Goal: Find specific page/section: Find specific page/section

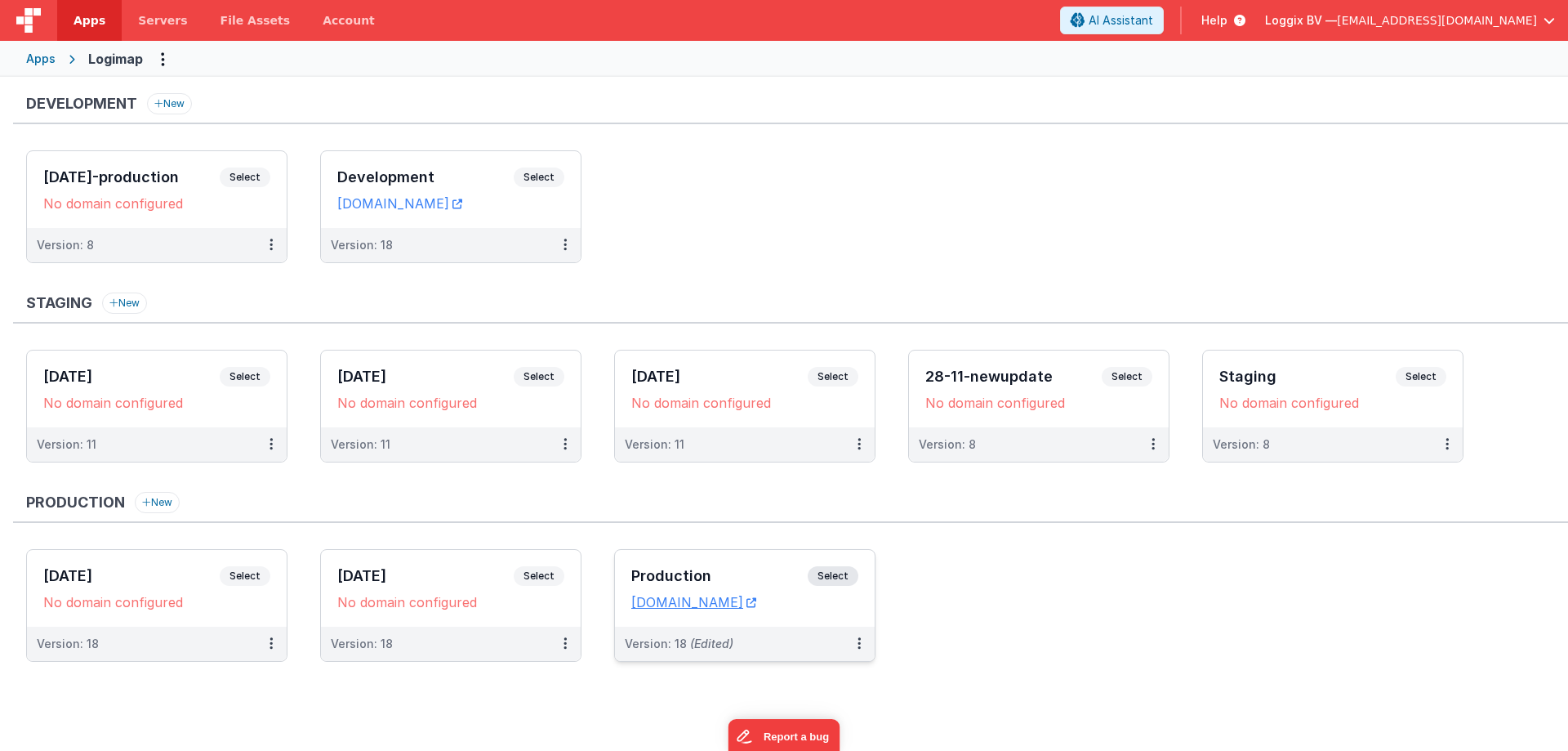
click at [844, 571] on span "Select" at bounding box center [833, 576] width 50 height 20
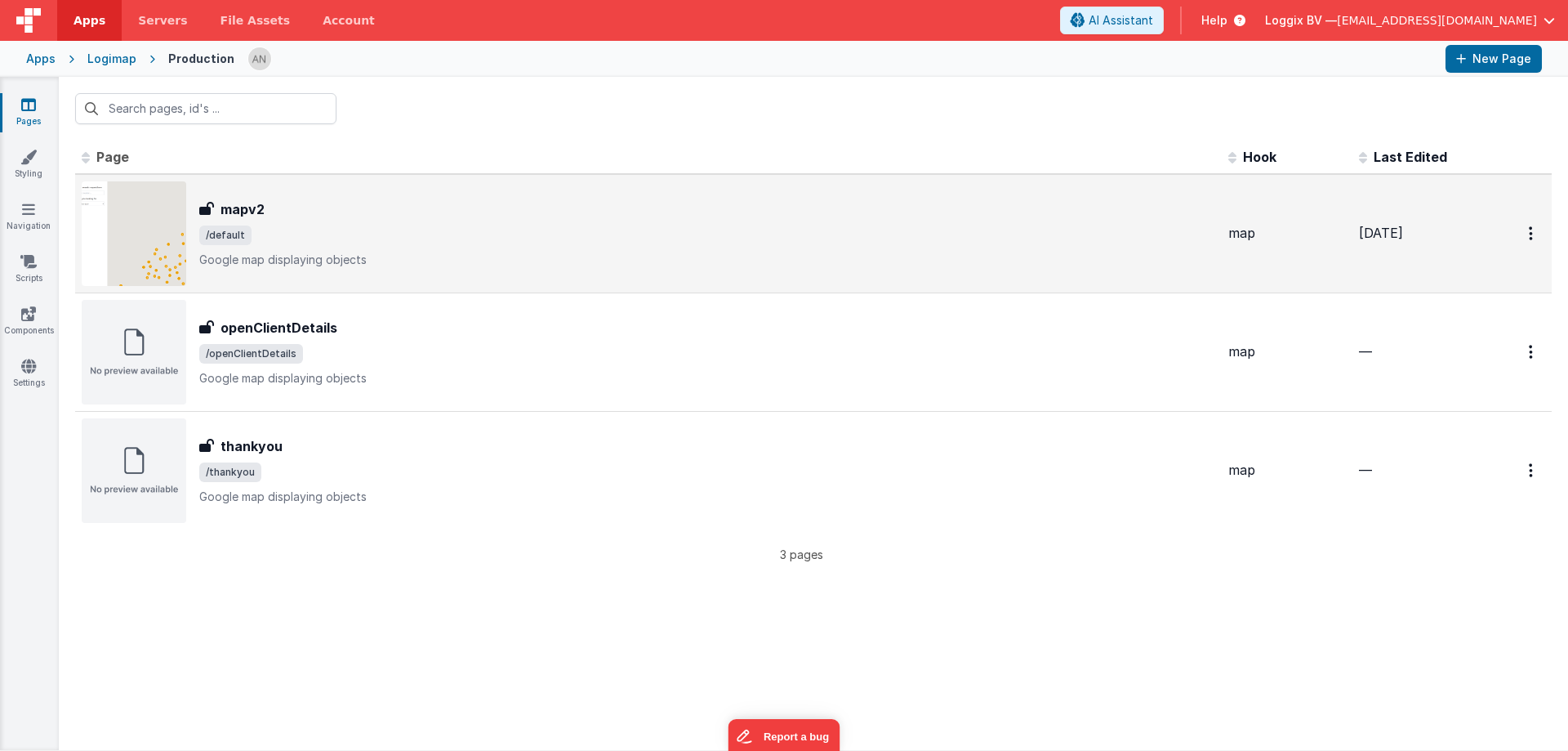
click at [455, 231] on span "/default" at bounding box center [707, 235] width 1017 height 20
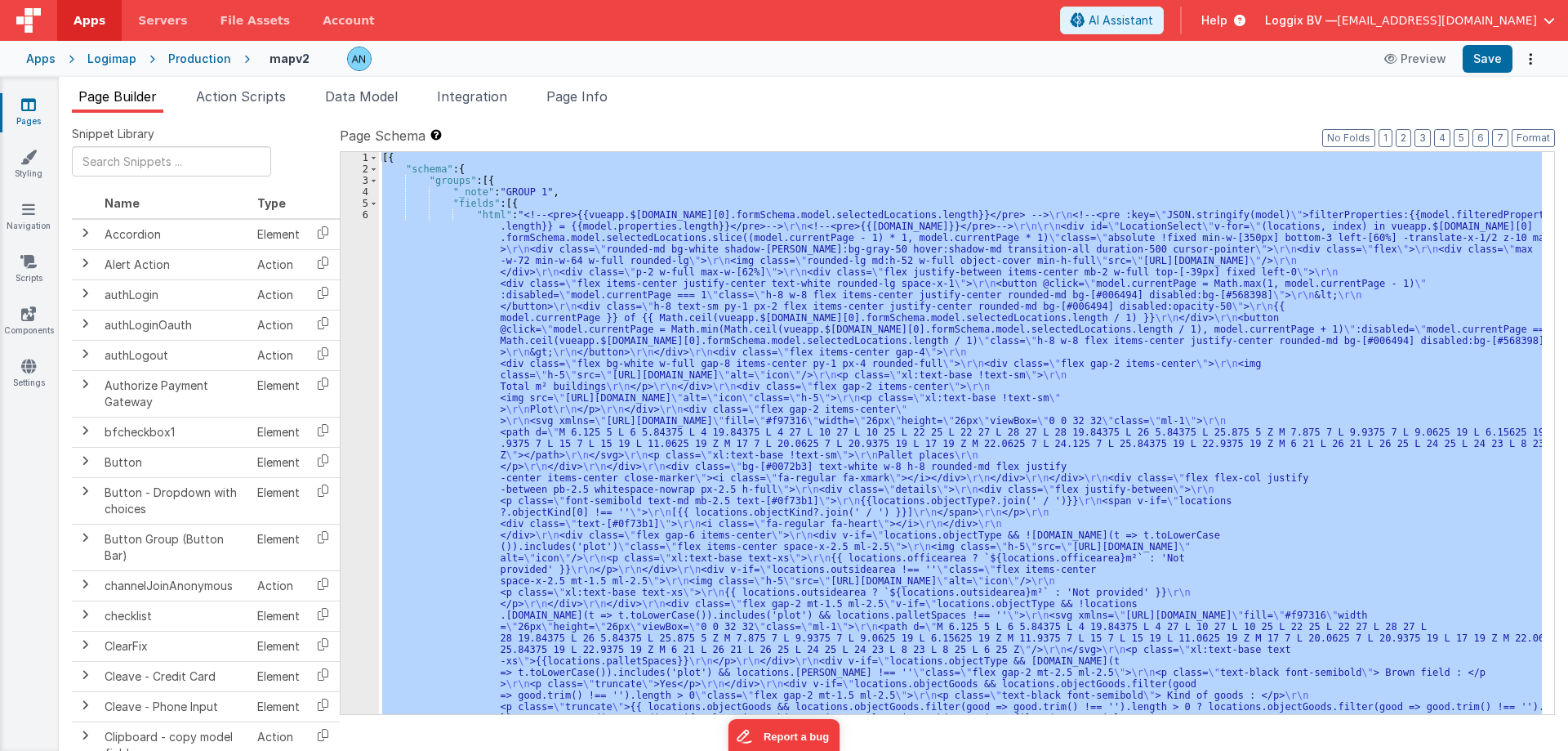
click at [658, 217] on div "[{ "schema" : { "groups" : [{ "_note" : "GROUP 1" , "fields" : [{ "html" : "<!-…" at bounding box center [960, 433] width 1163 height 562
click at [608, 103] on span "Page Info" at bounding box center [577, 96] width 62 height 16
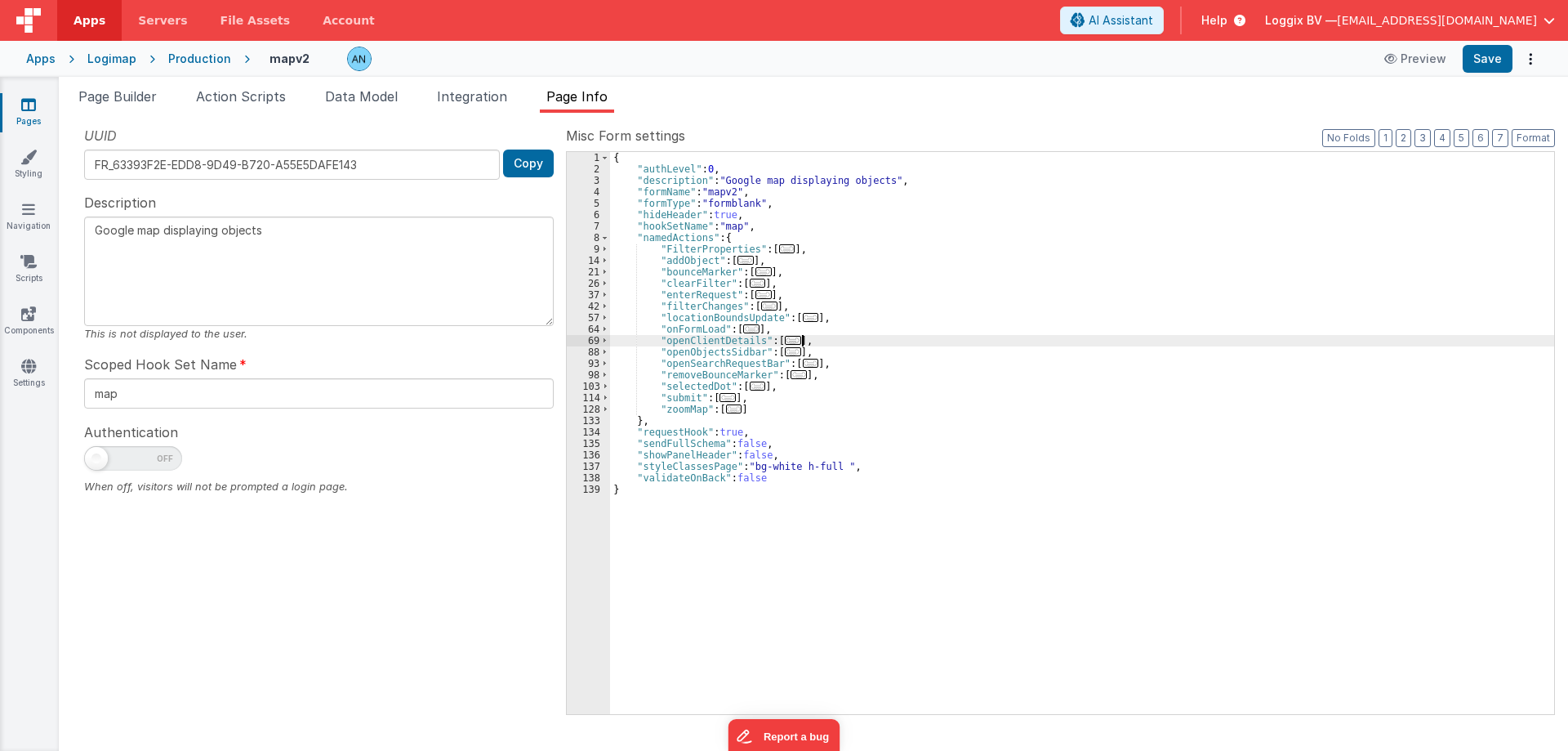
click at [987, 340] on div "{ "authLevel" : 0 , "description" : "Google map displaying objects" , "formName…" at bounding box center [1082, 445] width 944 height 585
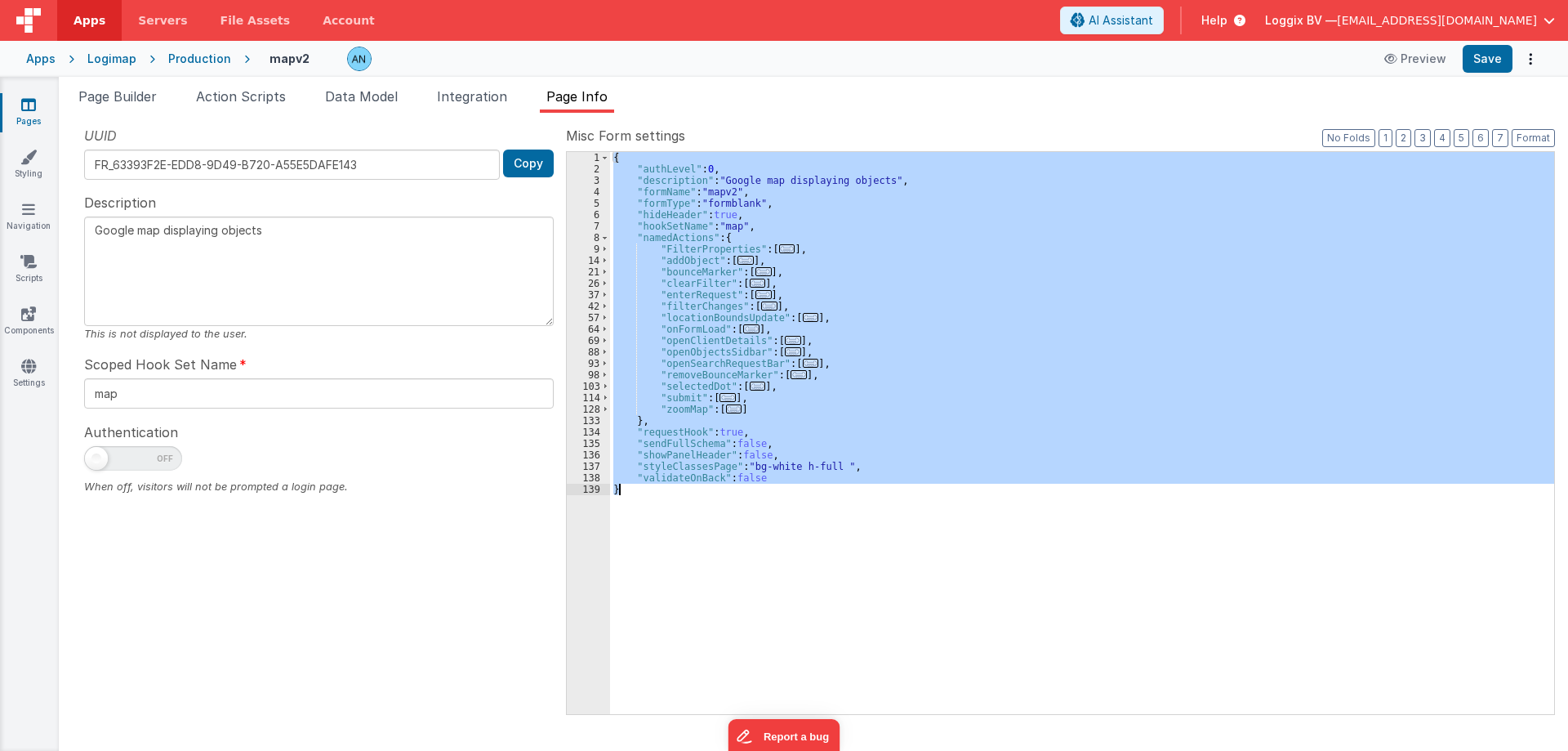
click at [889, 270] on div "{ "authLevel" : 0 , "description" : "Google map displaying objects" , "formName…" at bounding box center [1082, 433] width 944 height 562
click at [895, 305] on div "{ "authLevel" : 0 , "description" : "Google map displaying objects" , "formName…" at bounding box center [1082, 433] width 944 height 562
click at [263, 99] on span "Action Scripts" at bounding box center [240, 96] width 90 height 16
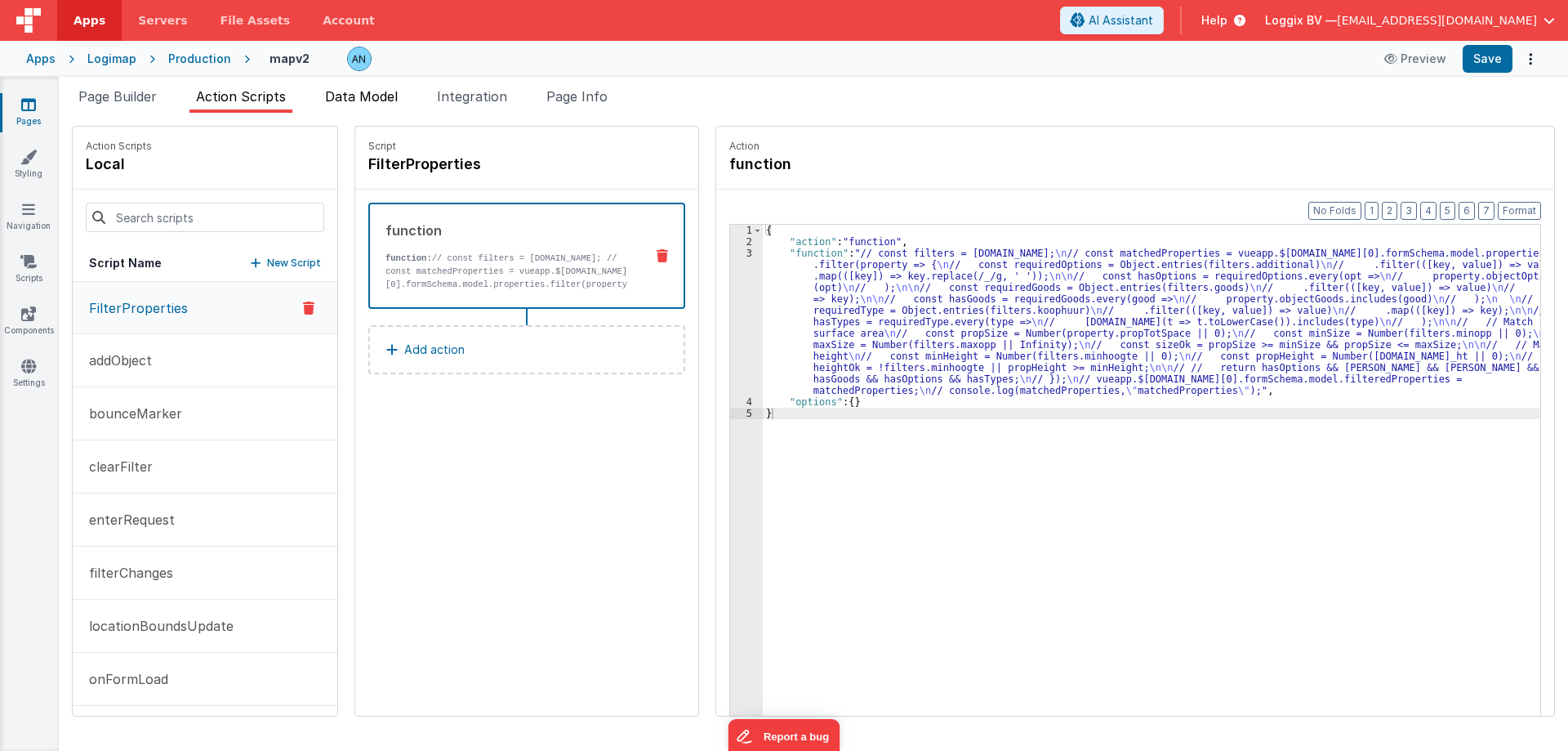
click at [371, 103] on span "Data Model" at bounding box center [361, 96] width 73 height 16
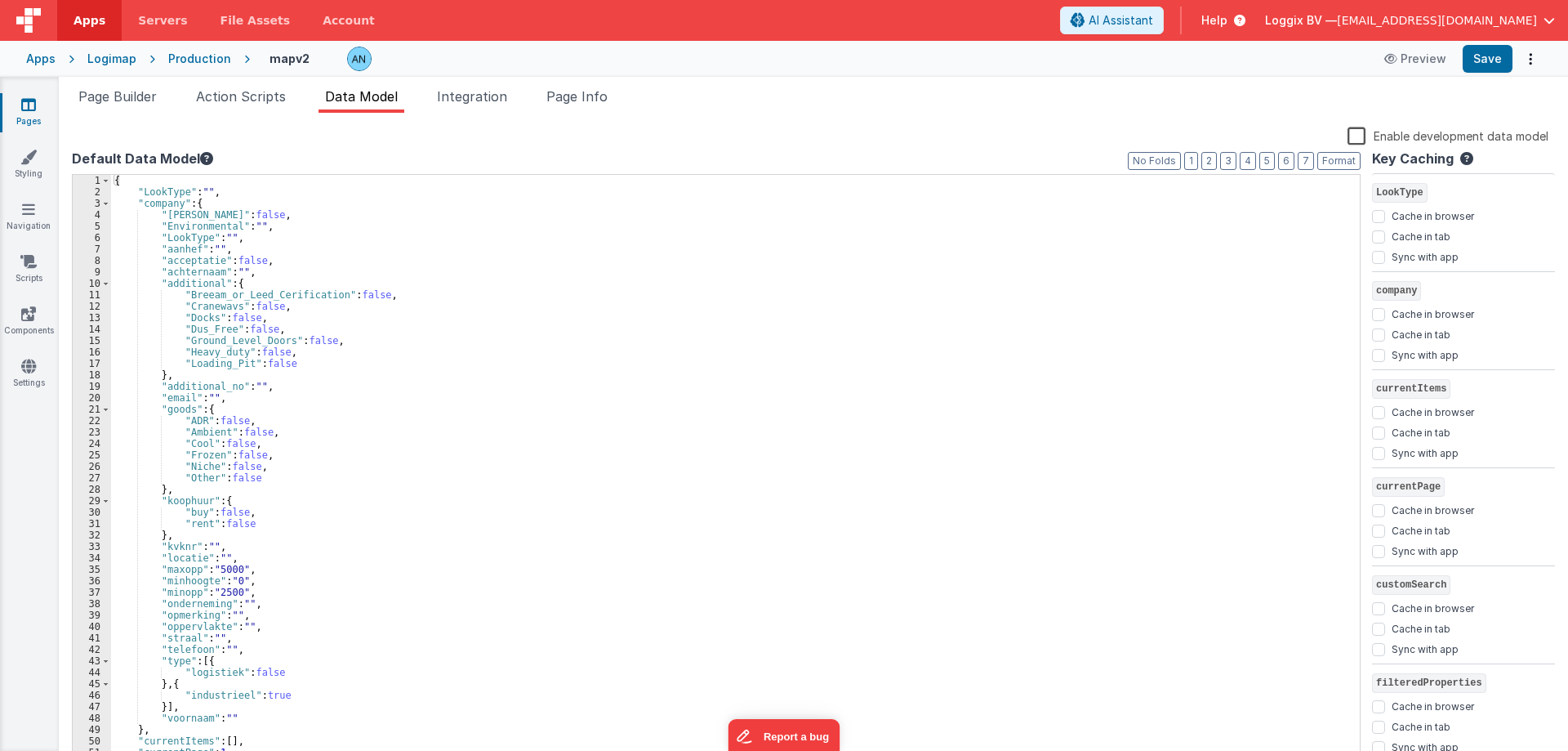
click at [27, 102] on icon at bounding box center [28, 104] width 15 height 16
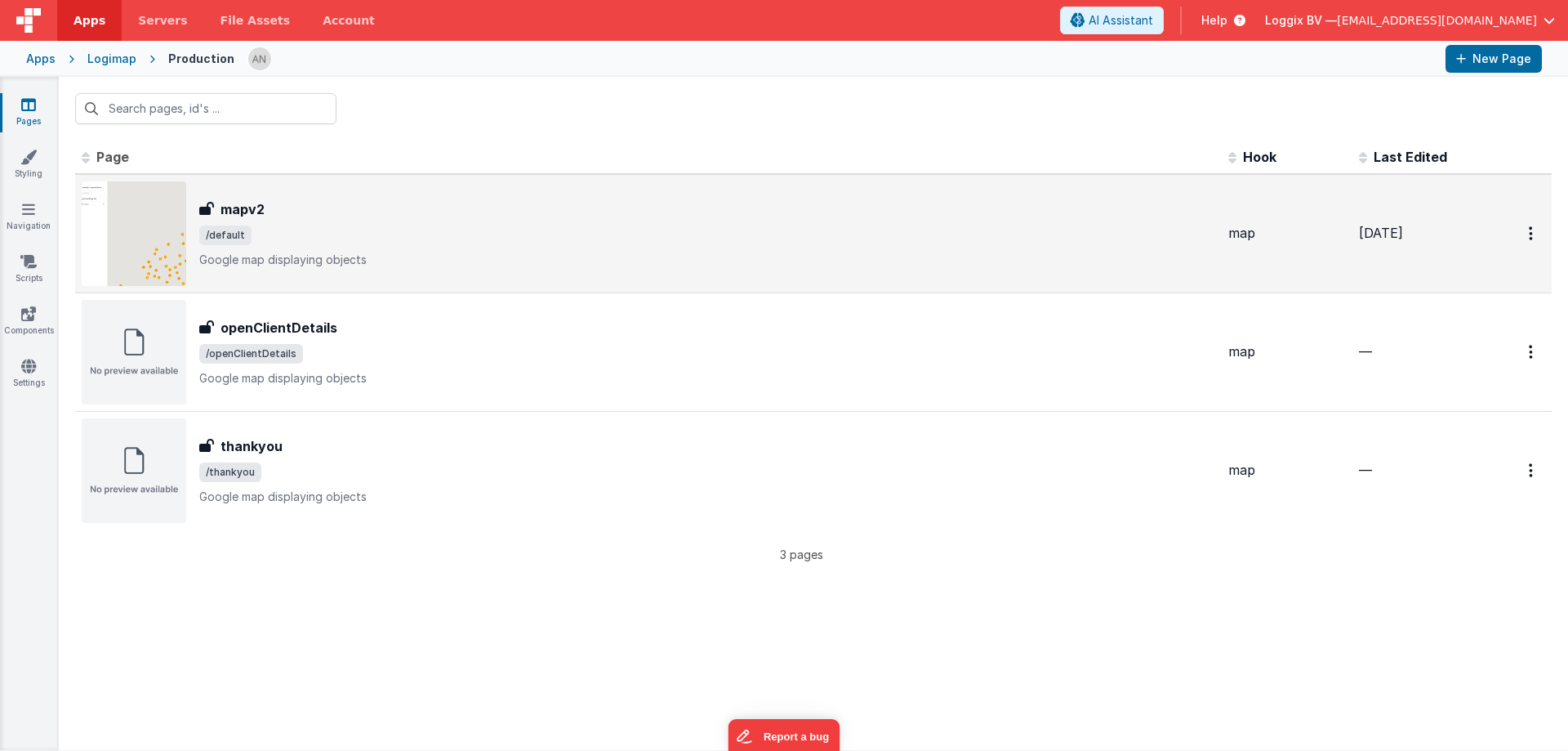
click at [427, 250] on div "mapv2 mapv2 /default Google map displaying objects" at bounding box center [707, 234] width 1017 height 68
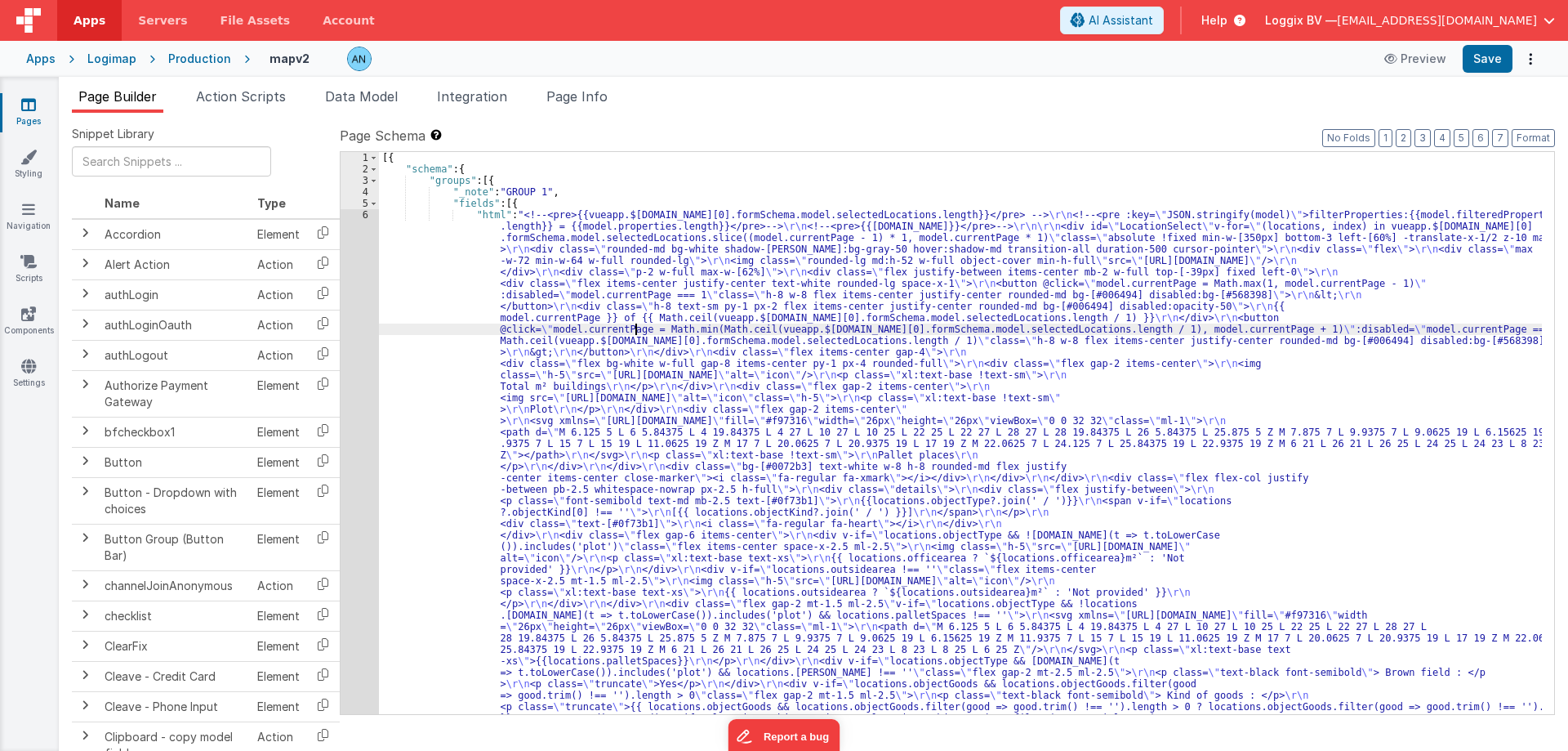
click at [26, 103] on icon at bounding box center [28, 104] width 15 height 16
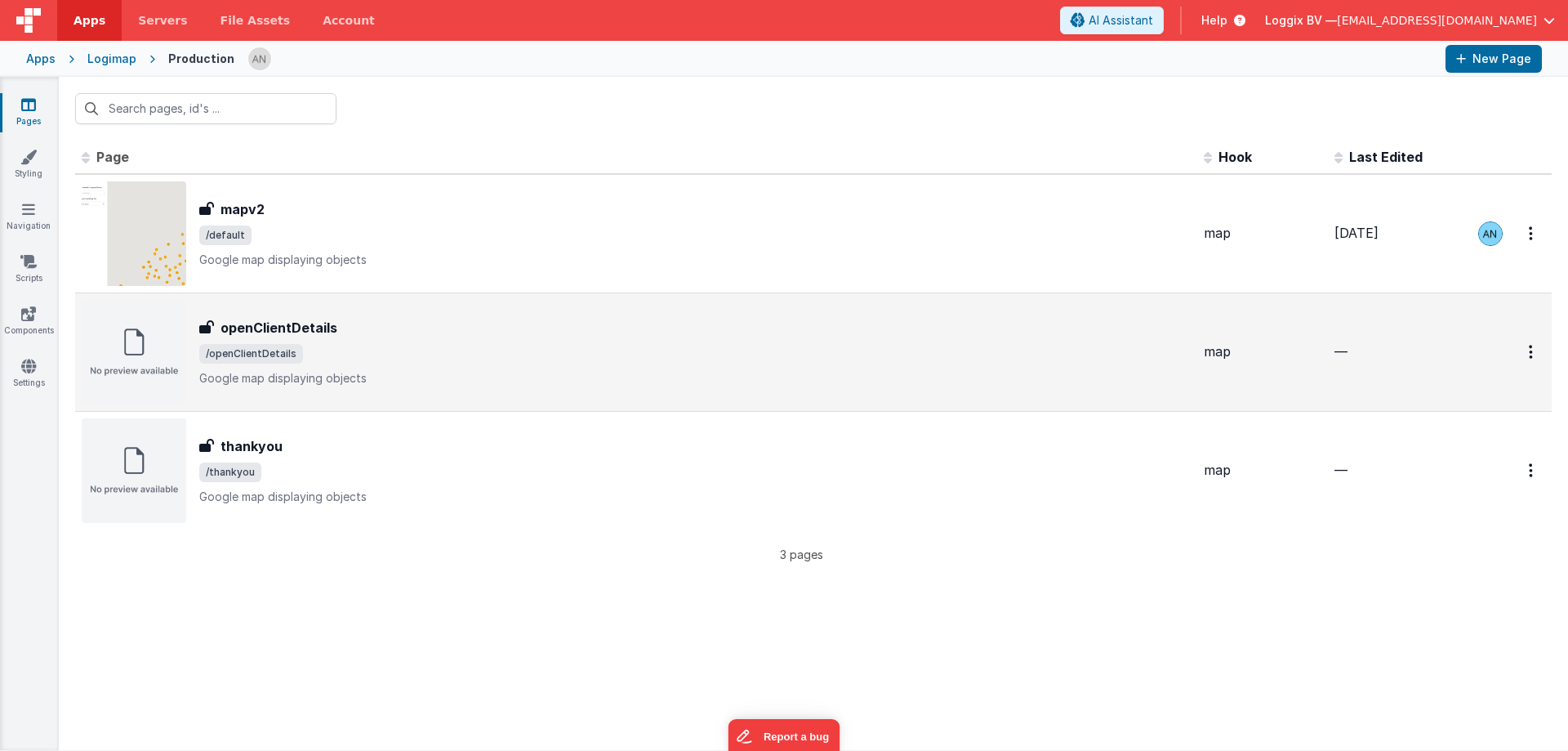
click at [339, 298] on td "openClientDetails openClientDetails /openClientDetails Google map displaying ob…" at bounding box center [636, 352] width 1123 height 119
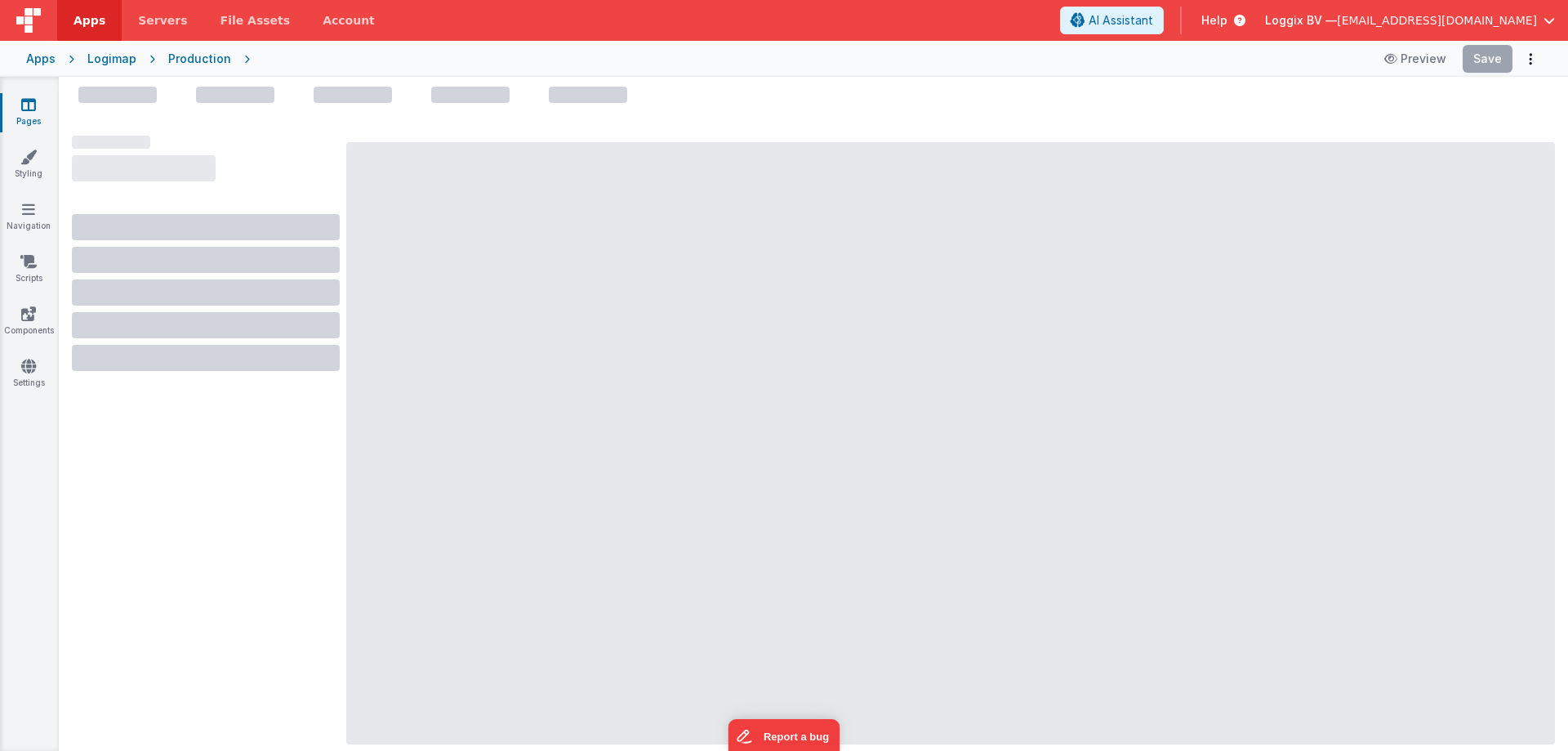
click at [33, 110] on icon at bounding box center [28, 104] width 15 height 16
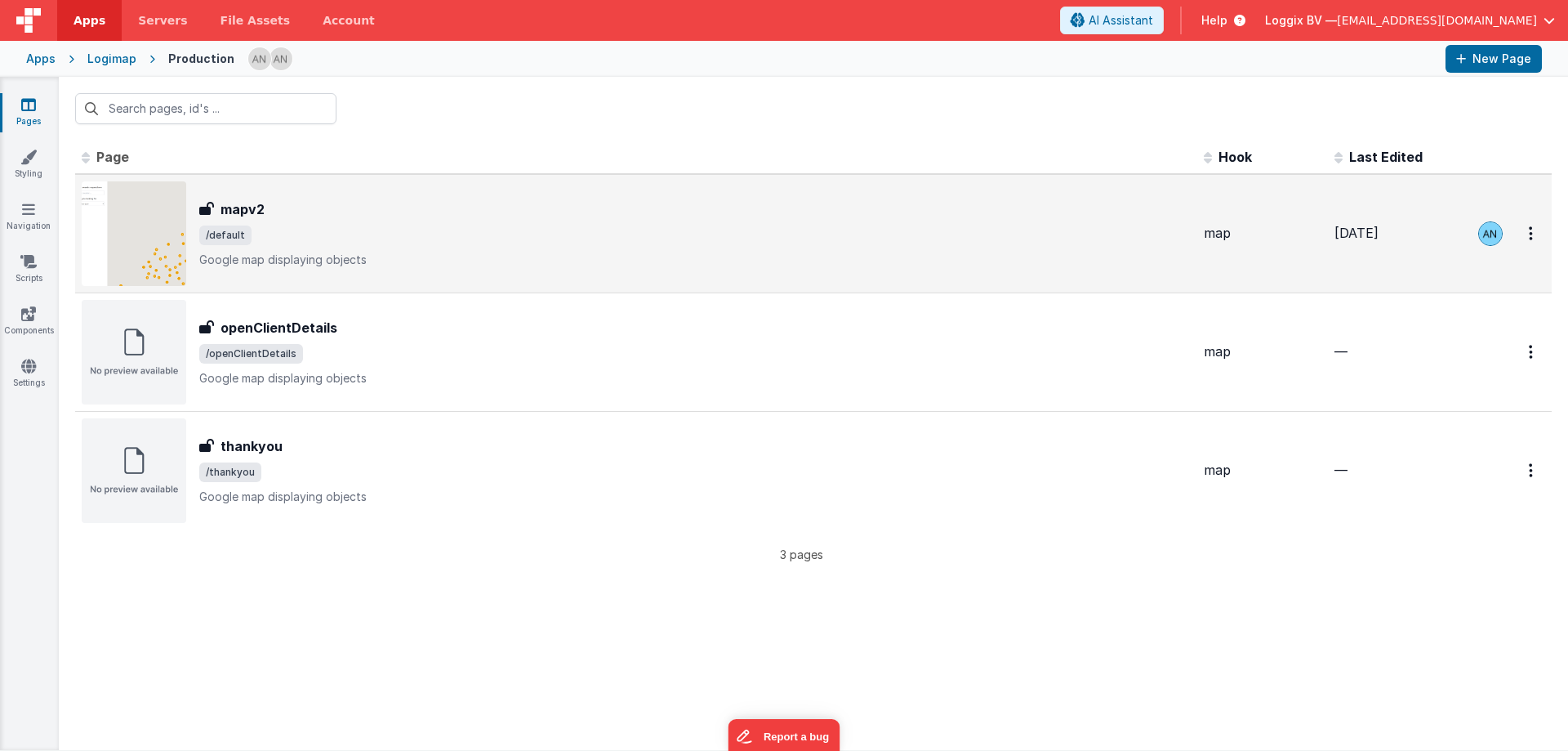
click at [335, 216] on div "mapv2" at bounding box center [695, 209] width 992 height 20
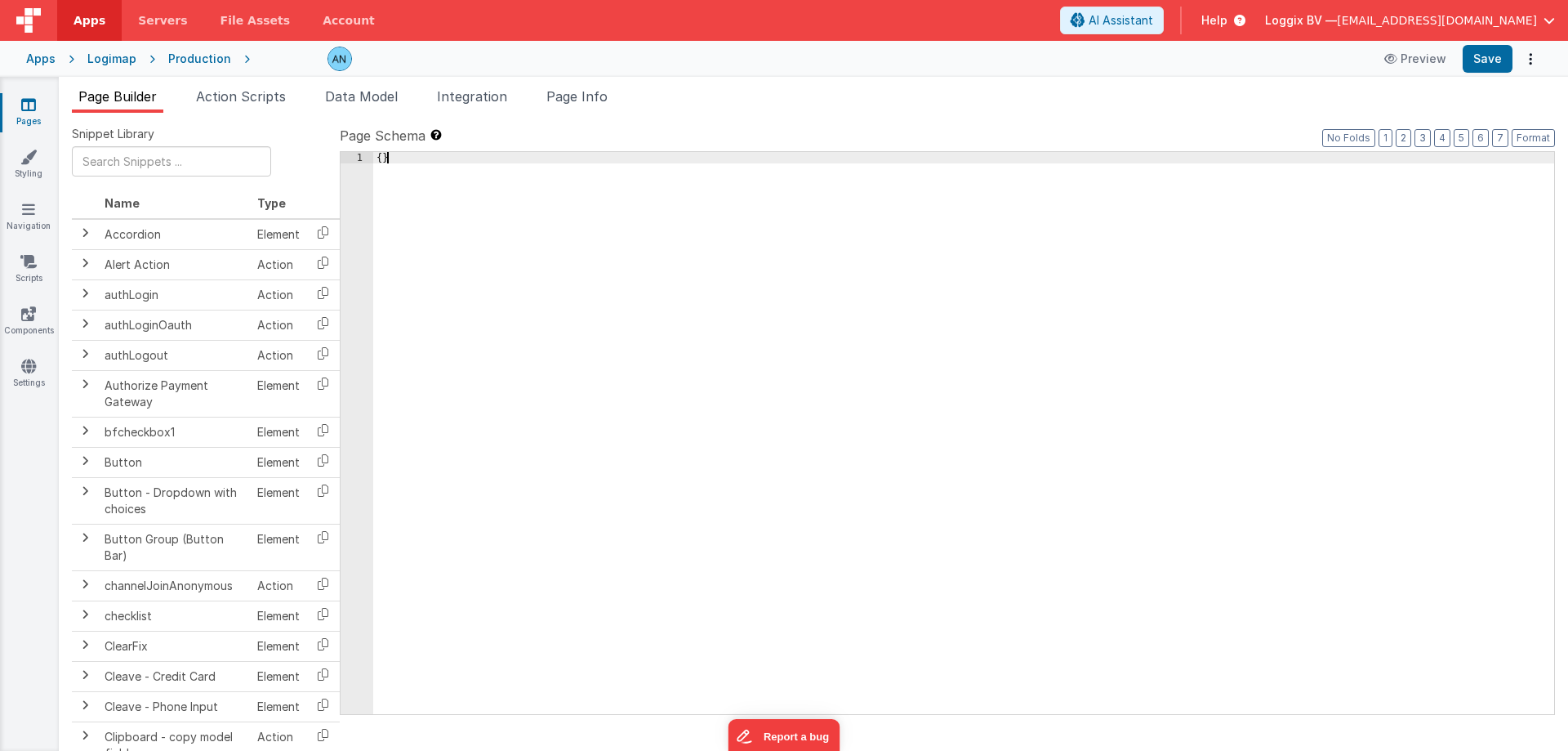
click at [666, 312] on div "{ }" at bounding box center [964, 445] width 1182 height 585
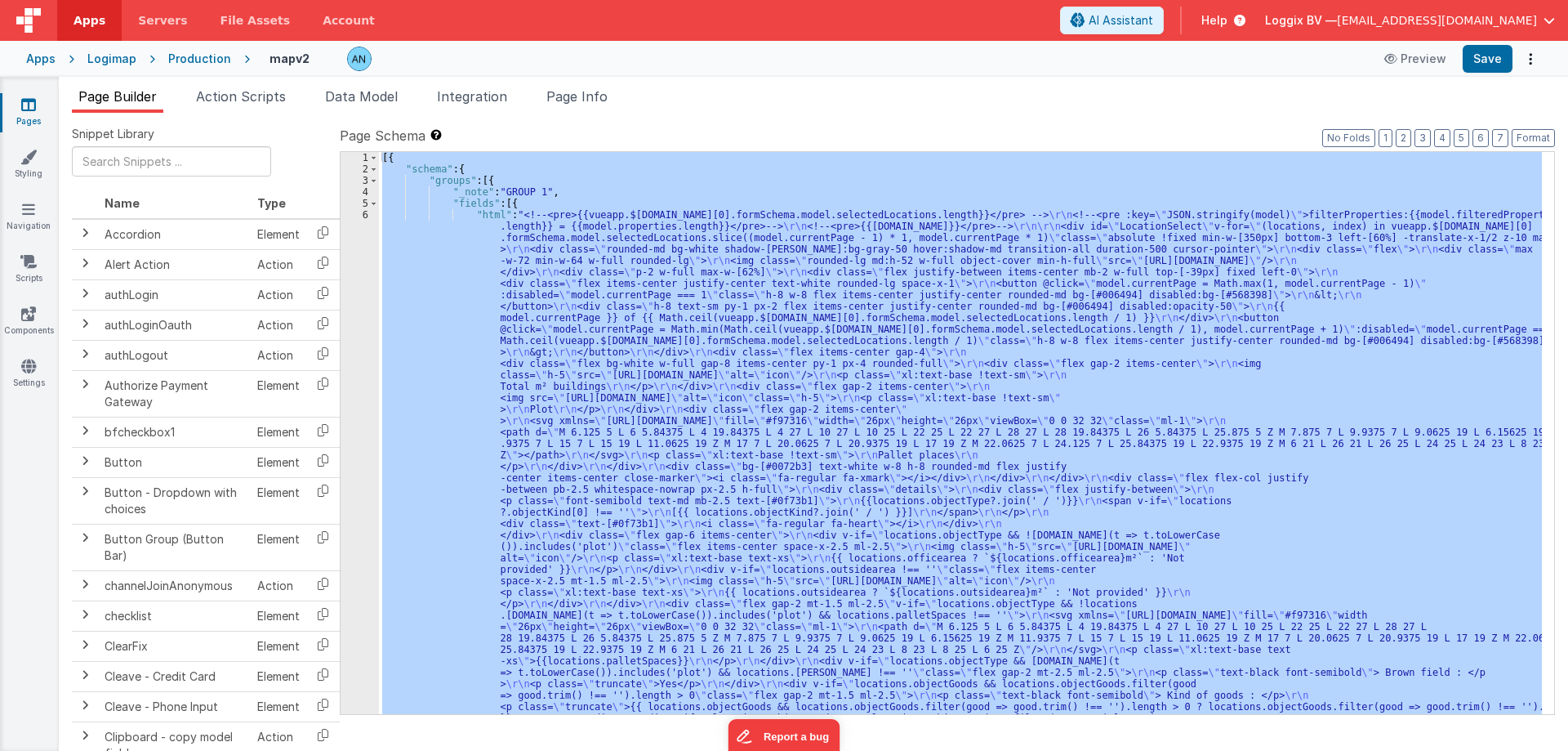
click at [752, 298] on div "[{ "schema" : { "groups" : [{ "_note" : "GROUP 1" , "fields" : [{ "html" : "<!-…" at bounding box center [960, 433] width 1163 height 562
click at [669, 282] on div "[{ "schema" : { "groups" : [{ "_note" : "GROUP 1" , "fields" : [{ "html" : "<!-…" at bounding box center [960, 433] width 1163 height 562
click at [570, 285] on div "[{ "schema" : { "groups" : [{ "_note" : "GROUP 1" , "fields" : [{ "html" : "<!-…" at bounding box center [960, 433] width 1163 height 562
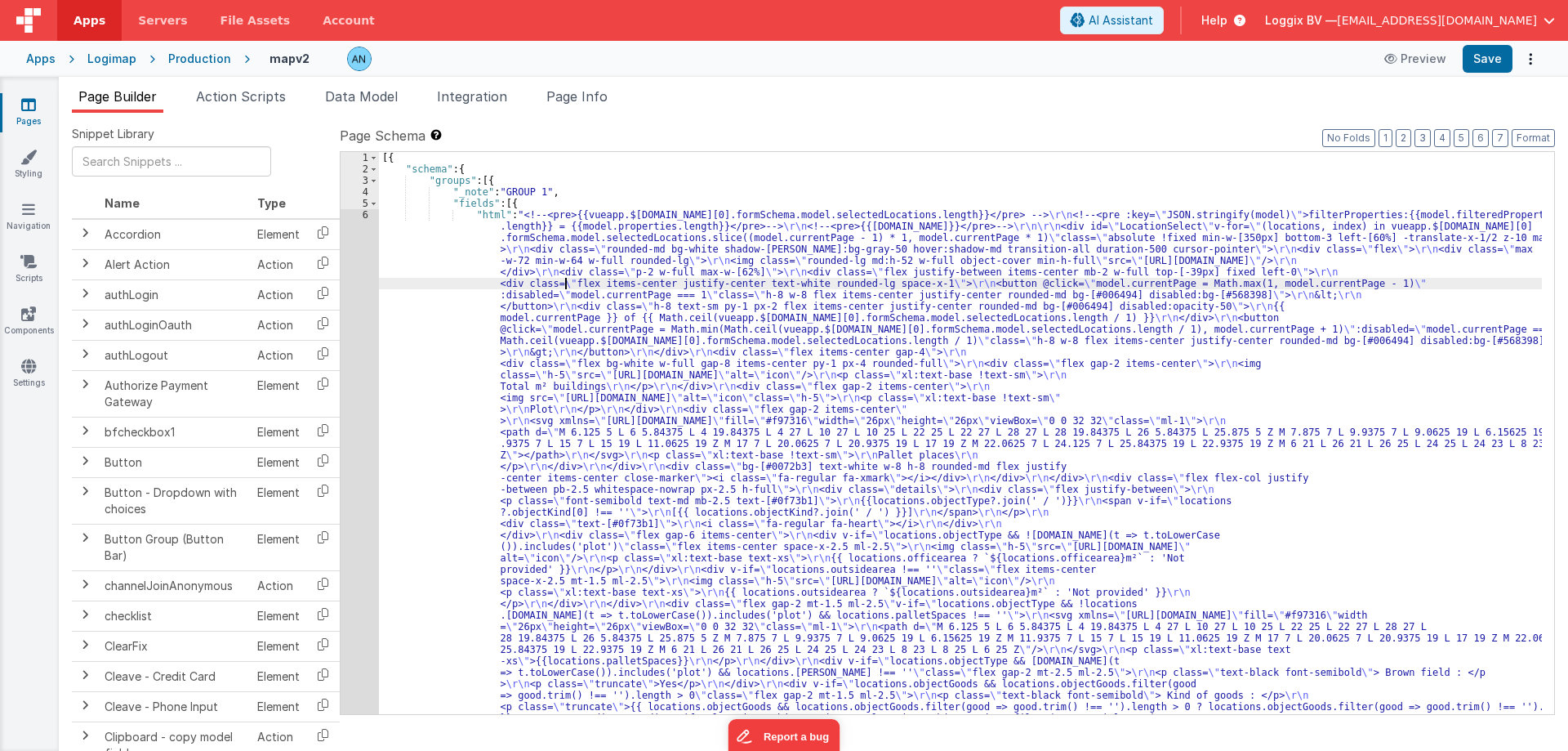
click at [24, 115] on link "Pages" at bounding box center [28, 113] width 59 height 33
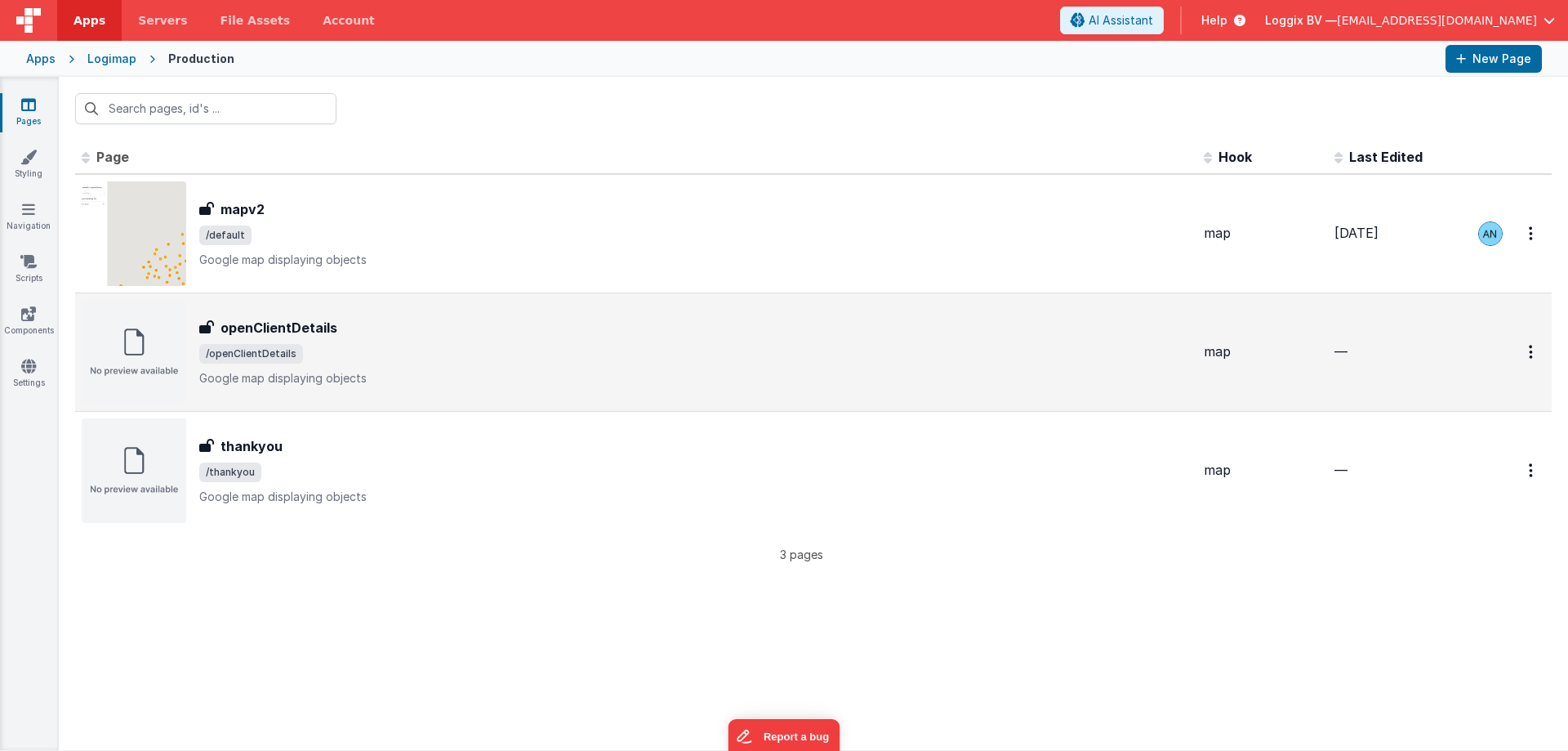
click at [371, 353] on span "/openClientDetails" at bounding box center [695, 353] width 992 height 20
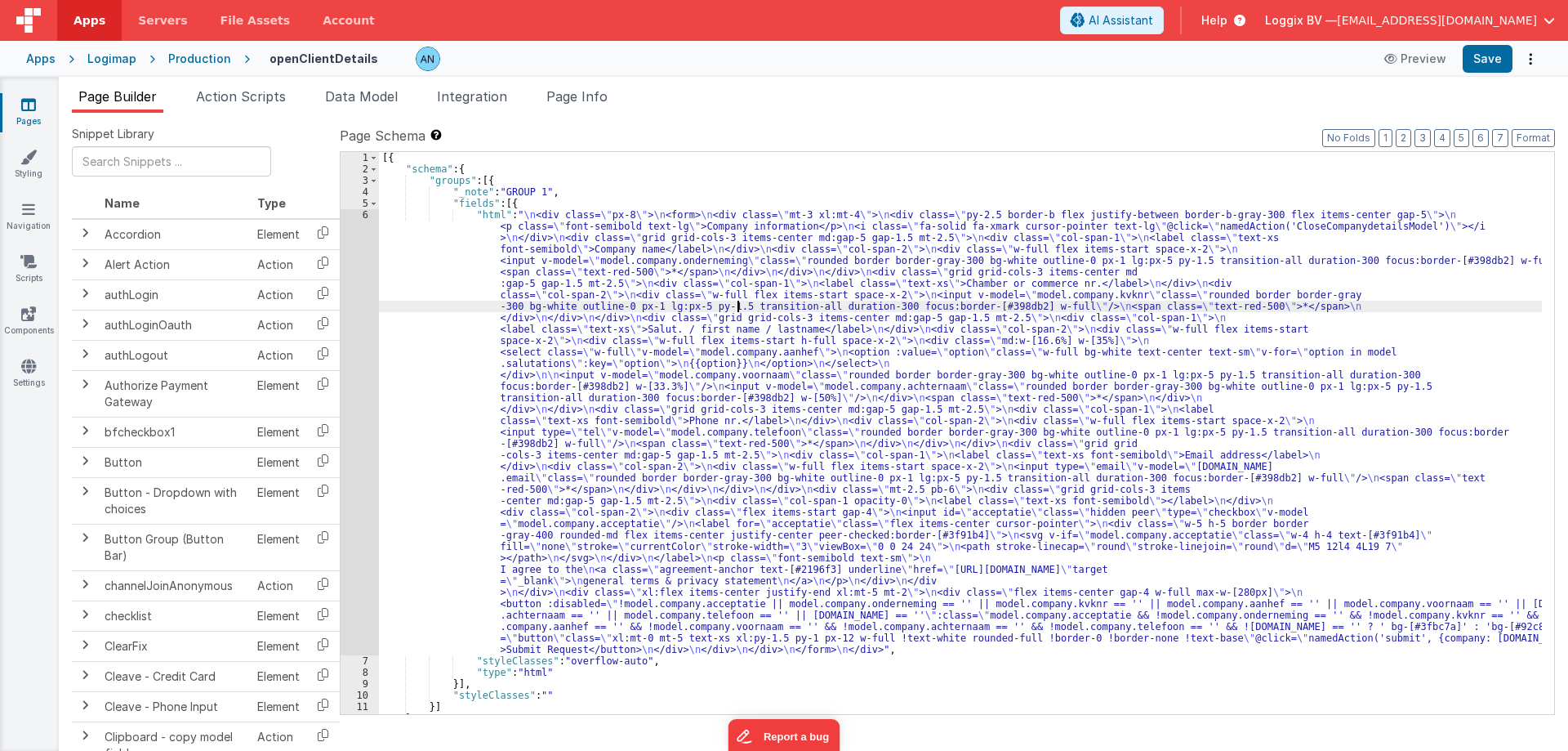
click at [739, 302] on div "[{ "schema" : { "groups" : [{ "_note" : "GROUP 1" , "fields" : [{ "html" : " \n…" at bounding box center [960, 445] width 1163 height 585
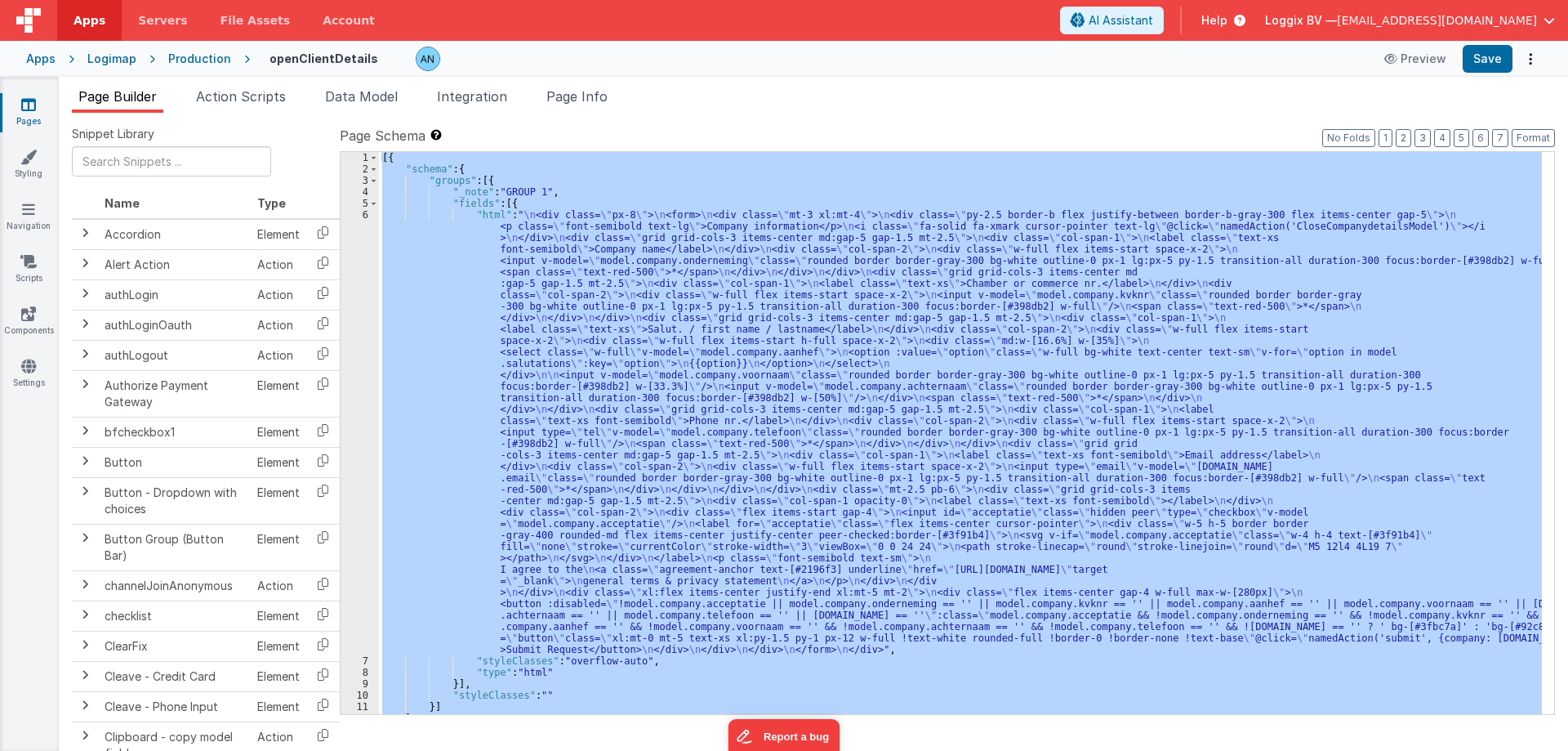
click at [598, 325] on div "[{ "schema" : { "groups" : [{ "_note" : "GROUP 1" , "fields" : [{ "html" : " \n…" at bounding box center [960, 433] width 1163 height 562
click at [561, 336] on div "[{ "schema" : { "groups" : [{ "_note" : "GROUP 1" , "fields" : [{ "html" : " \n…" at bounding box center [960, 433] width 1163 height 562
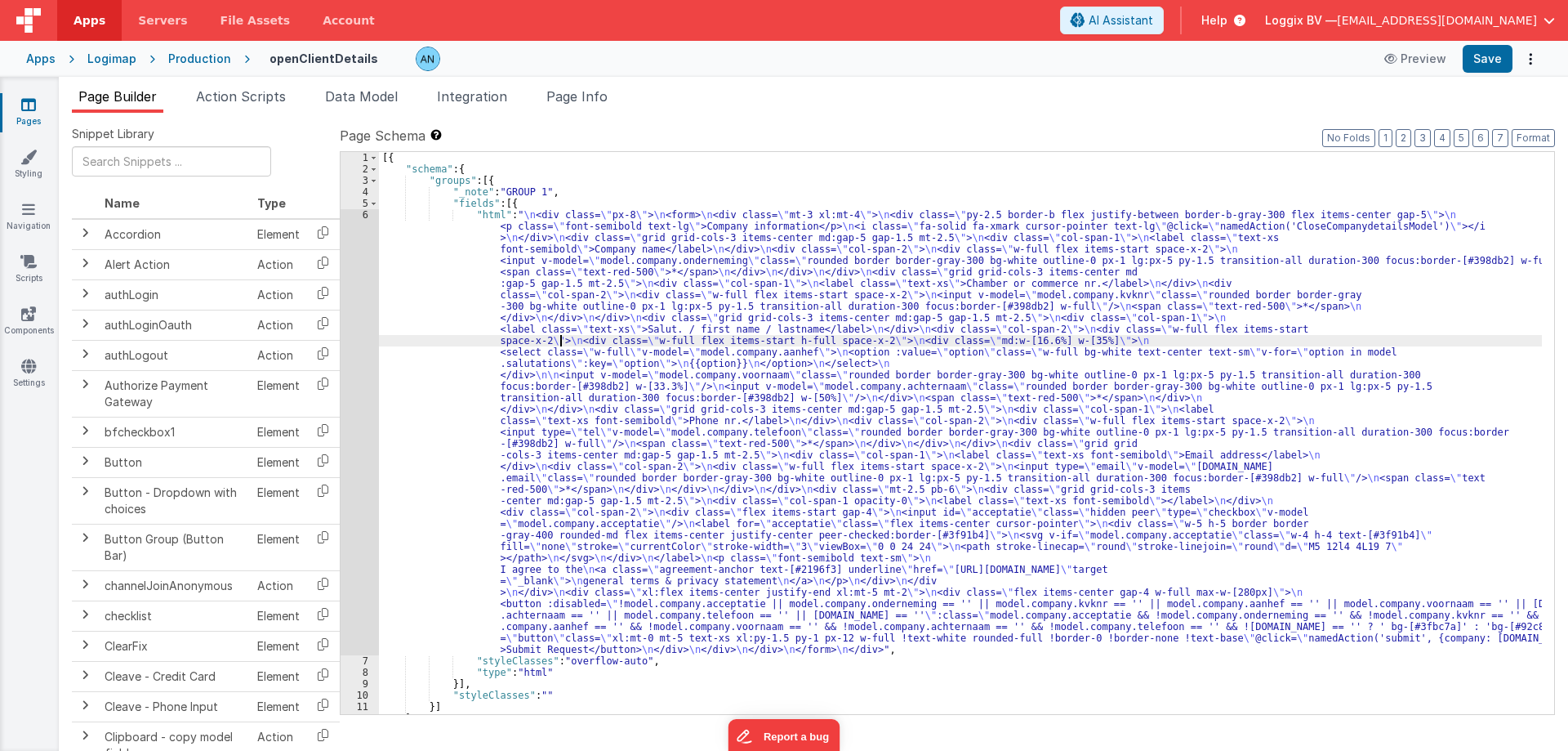
click at [579, 235] on div "[{ "schema" : { "groups" : [{ "_note" : "GROUP 1" , "fields" : [{ "html" : " \n…" at bounding box center [960, 445] width 1163 height 585
click at [27, 103] on icon at bounding box center [28, 104] width 15 height 16
